Goal: Entertainment & Leisure: Browse casually

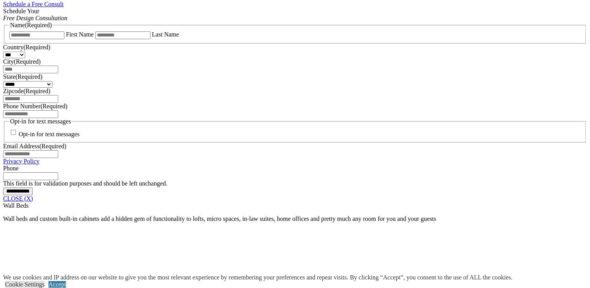
scroll to position [521, 0]
click at [33, 201] on link "CLOSE (X)" at bounding box center [18, 198] width 30 height 7
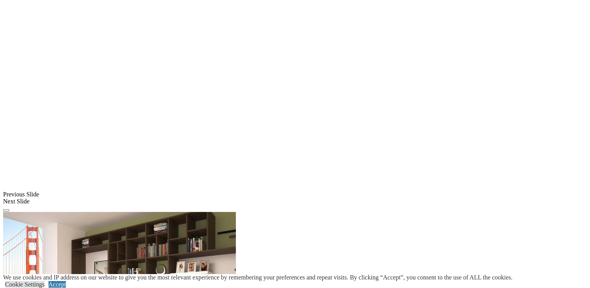
scroll to position [575, 0]
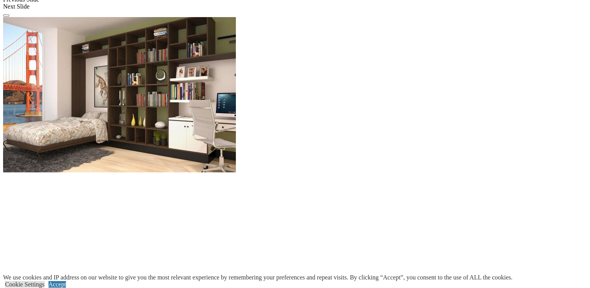
scroll to position [771, 0]
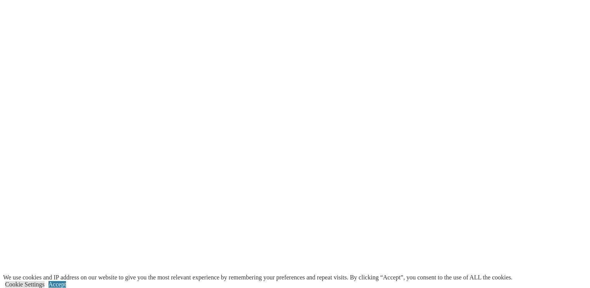
scroll to position [966, 0]
